Goal: Information Seeking & Learning: Learn about a topic

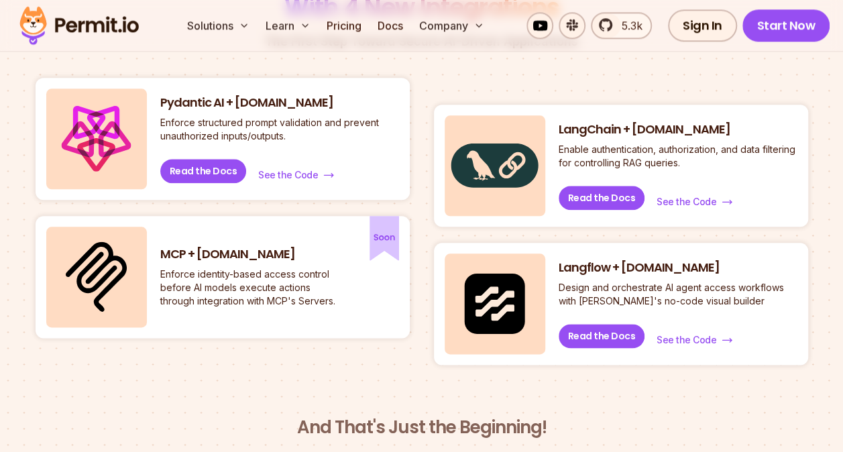
scroll to position [693, 0]
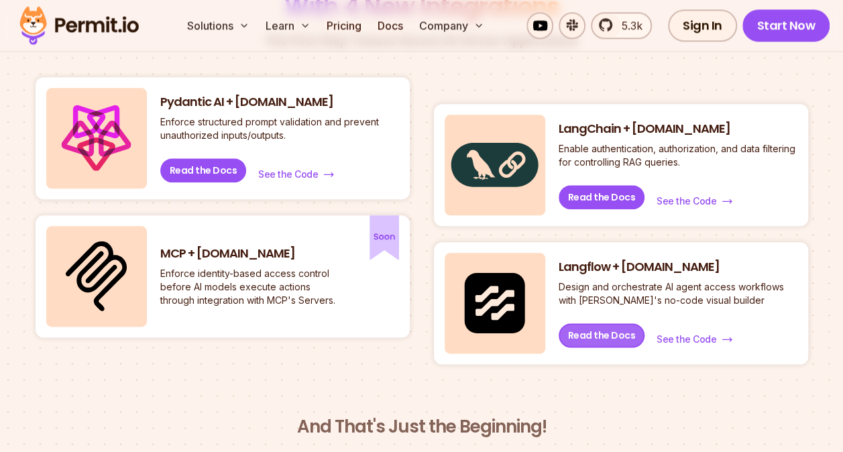
click at [603, 335] on link "Read the Docs" at bounding box center [602, 335] width 86 height 24
click at [178, 338] on div "Pydantic AI + Permit.io Enforce structured prompt validation and prevent unauth…" at bounding box center [223, 220] width 374 height 287
drag, startPoint x: 190, startPoint y: 255, endPoint x: 157, endPoint y: 294, distance: 50.9
click at [157, 294] on div "MCP + Permit.io Enforce identity-based access control before AI models execute …" at bounding box center [223, 276] width 374 height 122
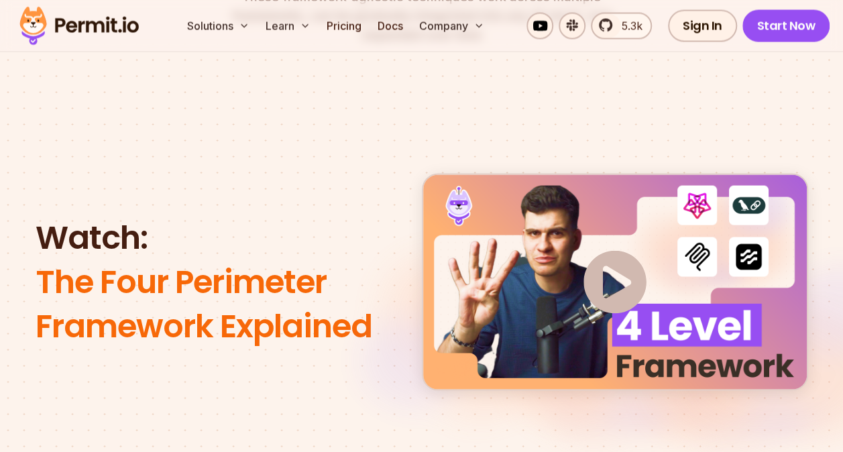
scroll to position [1159, 0]
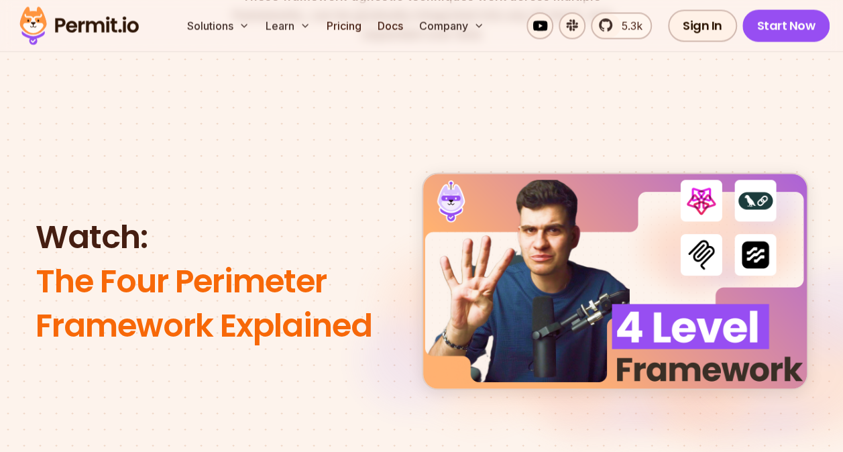
click at [622, 249] on img at bounding box center [614, 280] width 63 height 63
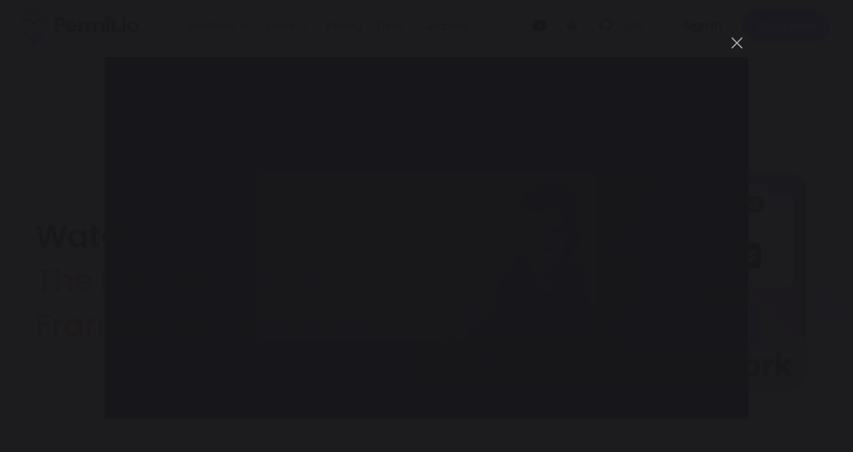
click at [27, 196] on div "You can close this modal content with the ESC key" at bounding box center [426, 226] width 853 height 452
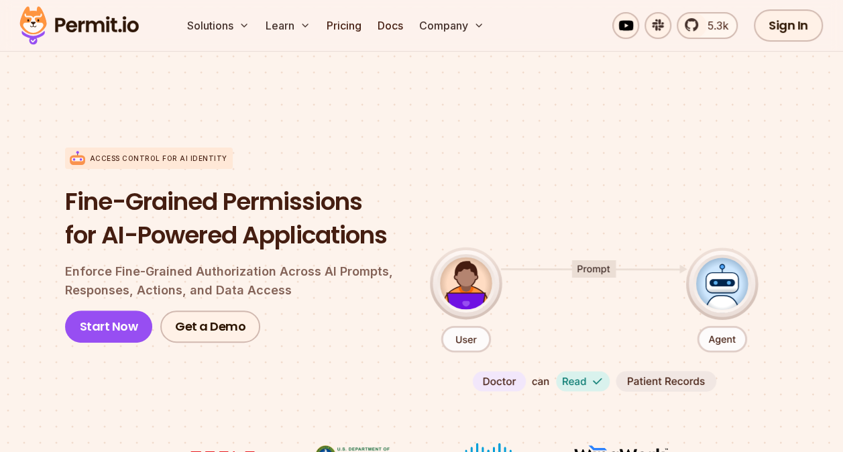
scroll to position [40, 0]
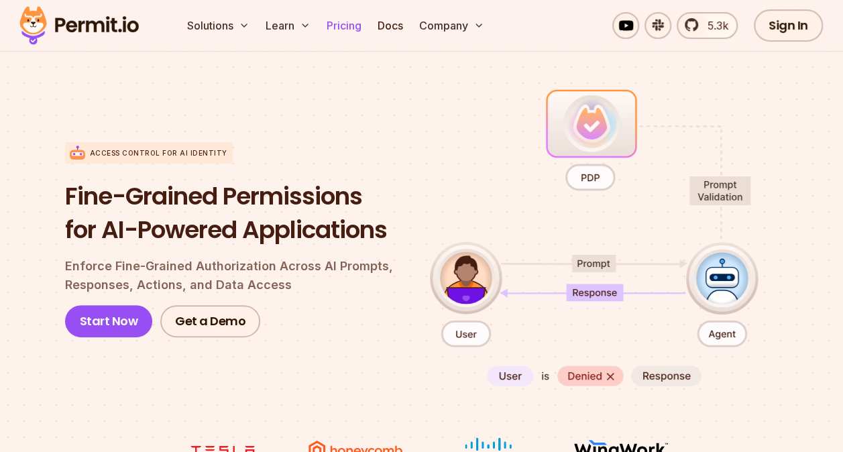
click at [339, 30] on link "Pricing" at bounding box center [344, 25] width 46 height 27
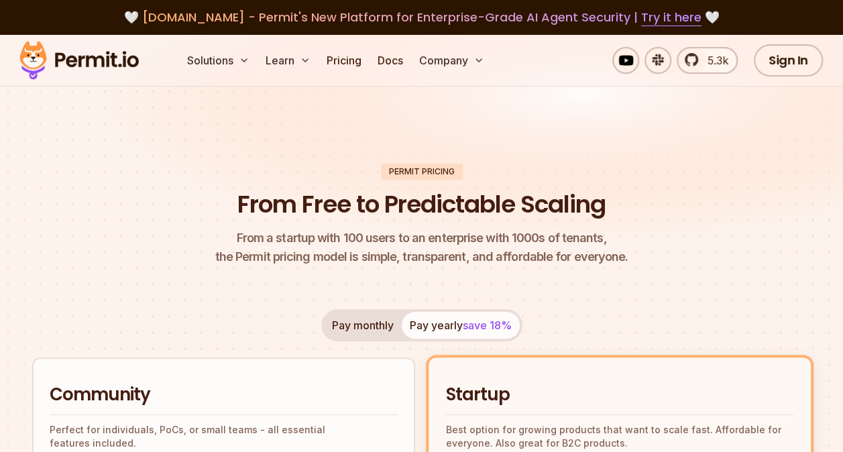
scroll to position [123, 0]
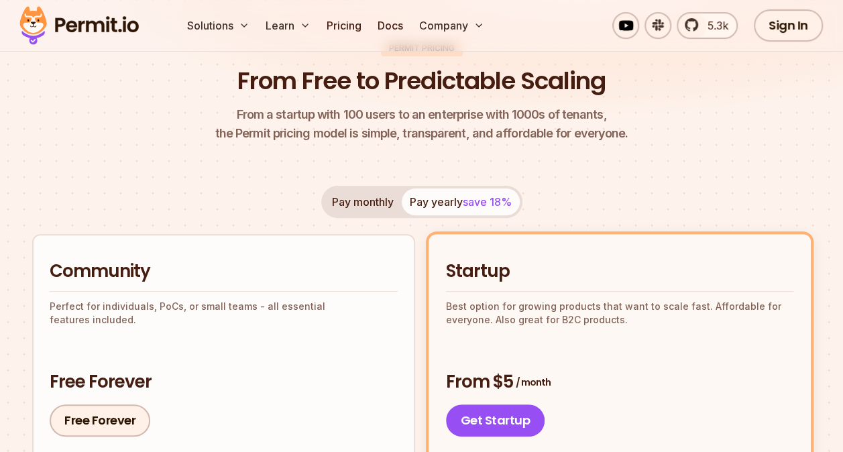
click at [421, 202] on div "Pay monthly Pay yearly save 18%" at bounding box center [421, 202] width 201 height 32
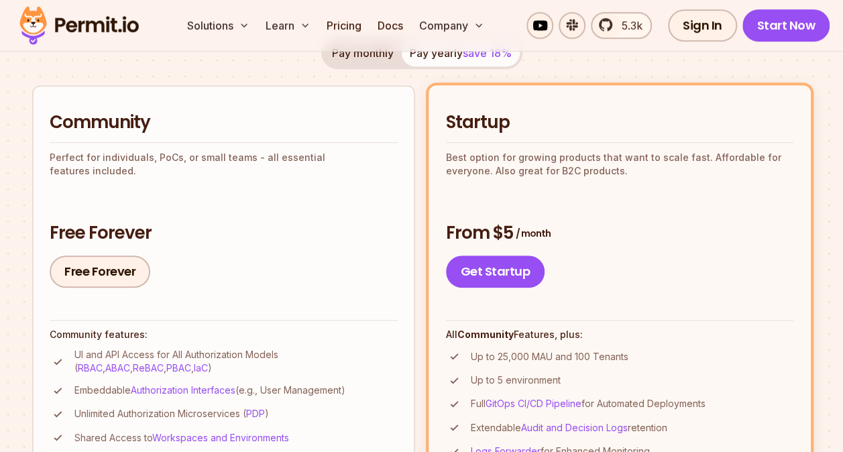
scroll to position [396, 0]
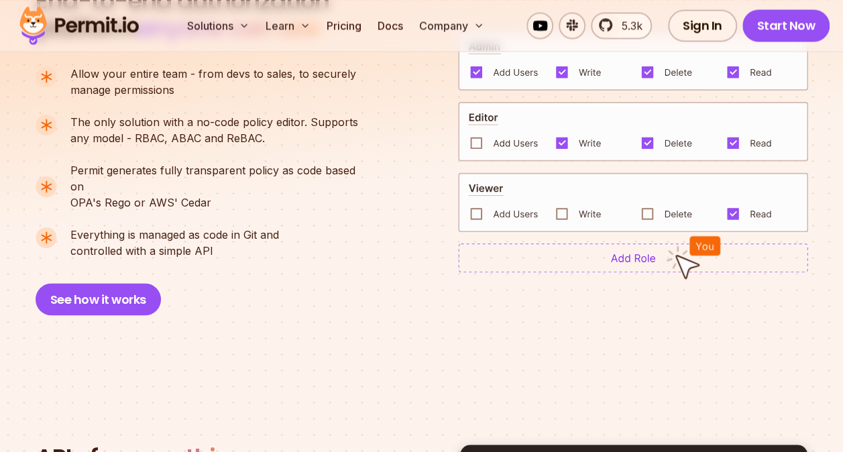
scroll to position [1004, 0]
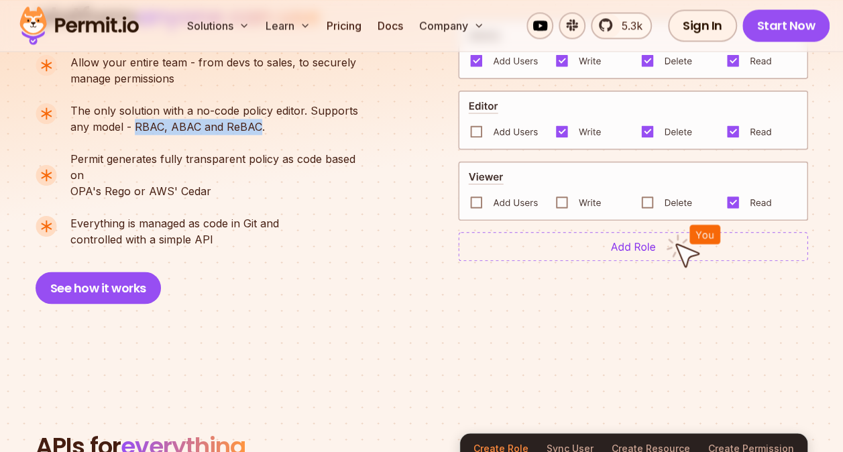
drag, startPoint x: 132, startPoint y: 126, endPoint x: 253, endPoint y: 129, distance: 121.4
click at [253, 129] on p "The only solution with a no-code policy editor. Supports any model - RBAC, ABAC…" at bounding box center [214, 119] width 288 height 32
copy p "RBAC, ABAC and ReBAC"
